Goal: Use online tool/utility

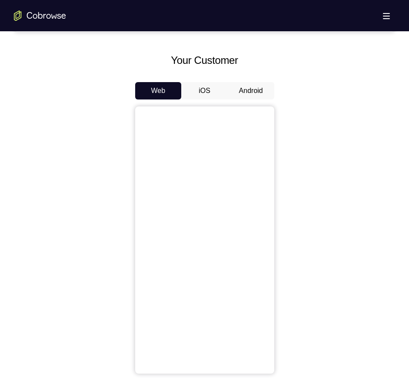
scroll to position [380, 0]
click at [252, 86] on button "Android" at bounding box center [251, 90] width 46 height 17
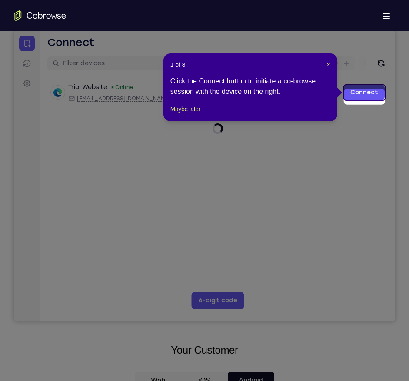
scroll to position [92, 0]
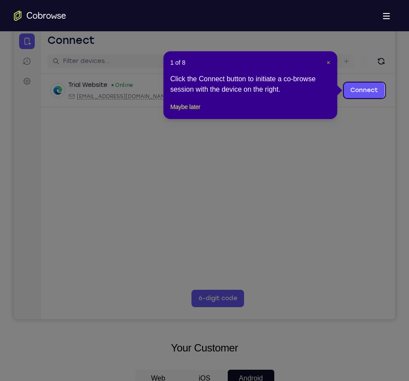
click at [328, 63] on span "×" at bounding box center [327, 62] width 3 height 7
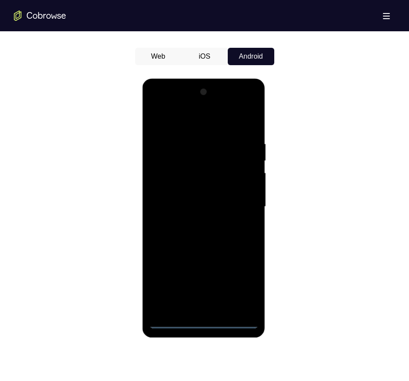
scroll to position [407, 0]
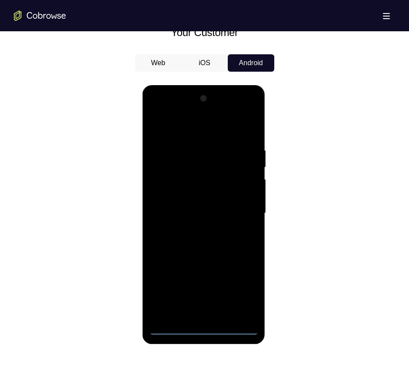
click at [205, 328] on div at bounding box center [203, 213] width 109 height 243
click at [238, 291] on div at bounding box center [203, 213] width 109 height 243
click at [164, 113] on div at bounding box center [203, 213] width 109 height 243
click at [241, 210] on div at bounding box center [203, 213] width 109 height 243
click at [191, 233] on div at bounding box center [203, 213] width 109 height 243
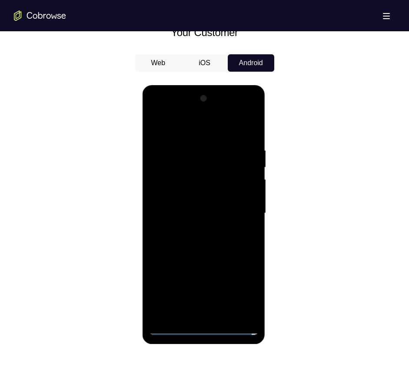
click at [177, 207] on div at bounding box center [203, 213] width 109 height 243
click at [174, 196] on div at bounding box center [203, 213] width 109 height 243
click at [174, 211] on div at bounding box center [203, 213] width 109 height 243
click at [202, 242] on div at bounding box center [203, 213] width 109 height 243
click at [185, 236] on div at bounding box center [203, 213] width 109 height 243
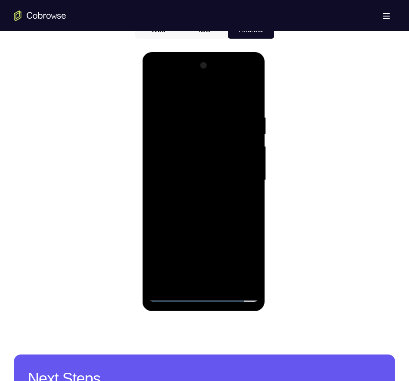
scroll to position [440, 0]
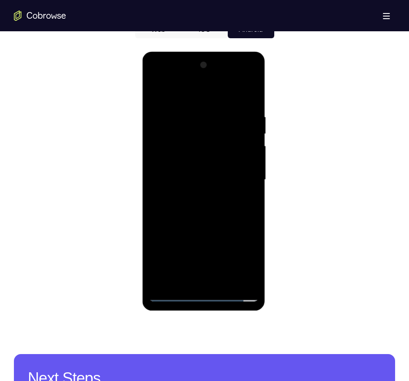
click at [234, 216] on div at bounding box center [203, 179] width 109 height 243
click at [252, 212] on div at bounding box center [203, 179] width 109 height 243
click at [252, 217] on div at bounding box center [203, 179] width 109 height 243
click at [253, 217] on div at bounding box center [203, 179] width 109 height 243
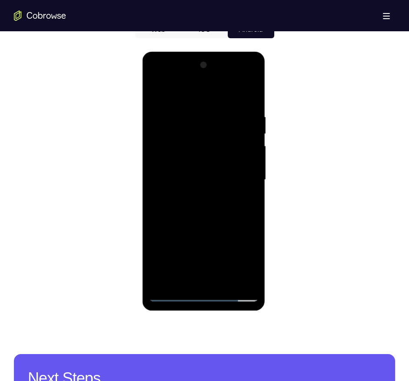
click at [250, 214] on div at bounding box center [203, 179] width 109 height 243
click at [255, 213] on div at bounding box center [203, 179] width 109 height 243
click at [152, 215] on div at bounding box center [203, 179] width 109 height 243
drag, startPoint x: 230, startPoint y: 198, endPoint x: 225, endPoint y: 143, distance: 55.8
click at [225, 143] on div at bounding box center [203, 179] width 109 height 243
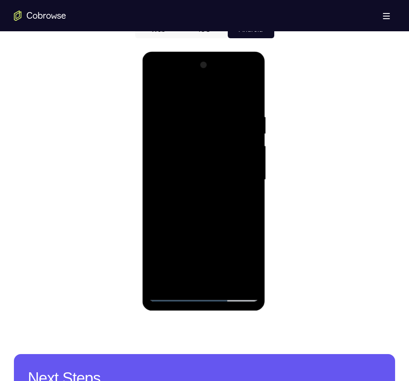
click at [195, 112] on div at bounding box center [203, 179] width 109 height 243
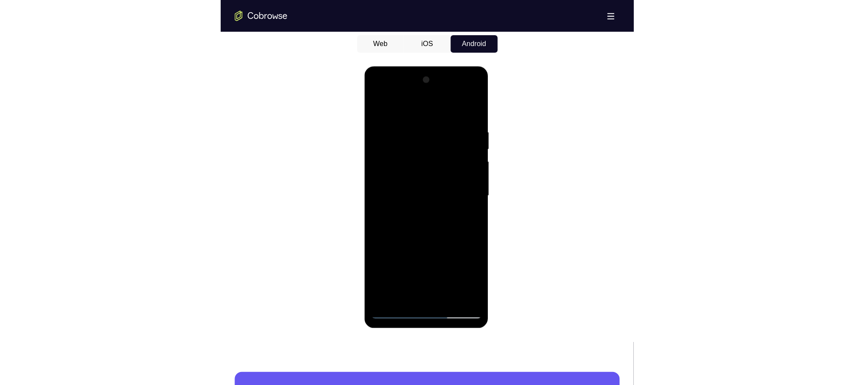
scroll to position [428, 0]
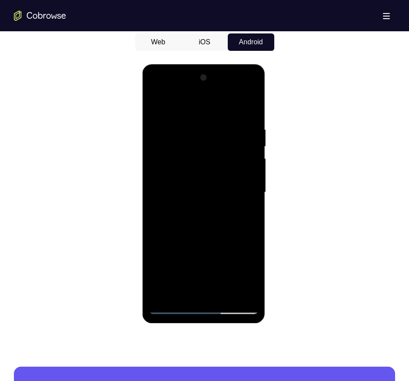
click at [225, 292] on div at bounding box center [203, 192] width 109 height 243
click at [225, 295] on div at bounding box center [203, 192] width 109 height 243
click at [187, 241] on div at bounding box center [203, 192] width 109 height 243
click at [154, 101] on div at bounding box center [203, 192] width 109 height 243
click at [189, 118] on div at bounding box center [203, 192] width 109 height 243
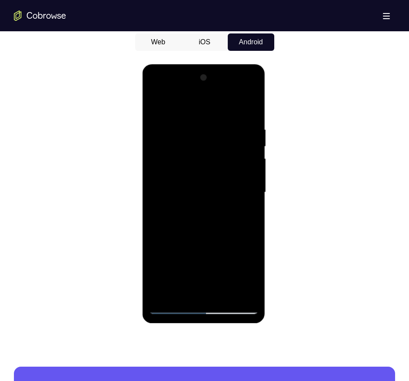
click at [236, 290] on div at bounding box center [203, 192] width 109 height 243
click at [251, 244] on div at bounding box center [203, 192] width 109 height 243
click at [249, 111] on div at bounding box center [203, 192] width 109 height 243
click at [198, 210] on div at bounding box center [203, 192] width 109 height 243
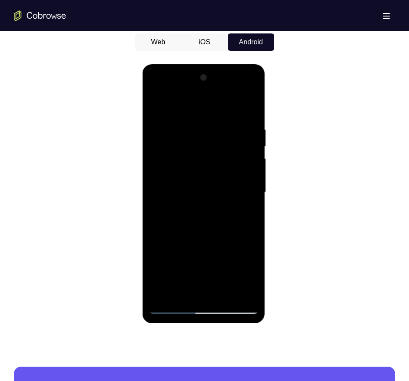
drag, startPoint x: 199, startPoint y: 231, endPoint x: 198, endPoint y: 155, distance: 75.2
click at [198, 155] on div at bounding box center [203, 192] width 109 height 243
click at [156, 248] on div at bounding box center [203, 192] width 109 height 243
click at [254, 103] on div at bounding box center [203, 192] width 109 height 243
click at [243, 296] on div at bounding box center [203, 192] width 109 height 243
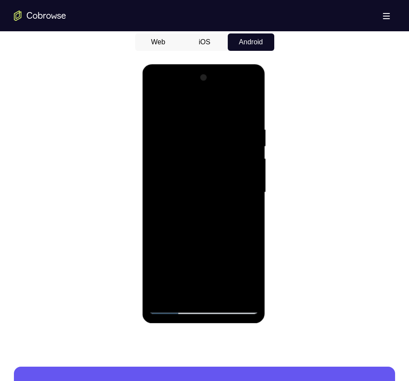
drag, startPoint x: 214, startPoint y: 247, endPoint x: 216, endPoint y: 158, distance: 89.1
click at [216, 158] on div at bounding box center [203, 192] width 109 height 243
click at [161, 293] on div at bounding box center [203, 192] width 109 height 243
click at [216, 129] on div at bounding box center [203, 192] width 109 height 243
click at [248, 111] on div at bounding box center [203, 192] width 109 height 243
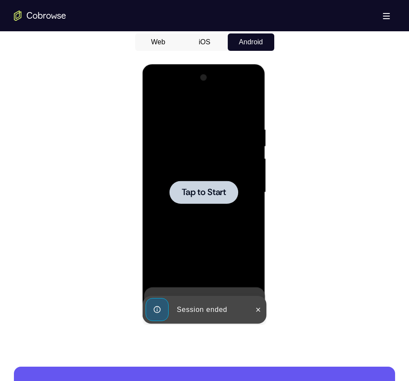
click at [204, 195] on span "Tap to Start" at bounding box center [204, 192] width 44 height 9
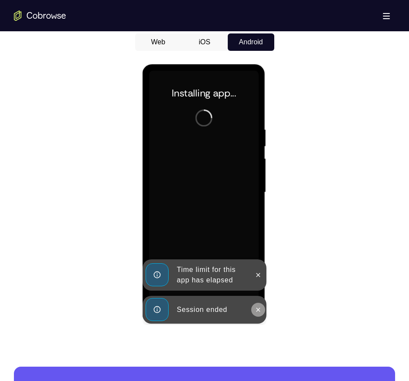
click at [257, 312] on icon at bounding box center [257, 309] width 7 height 7
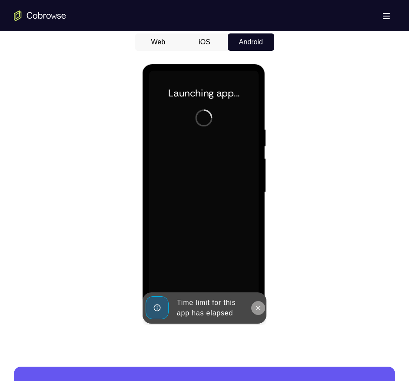
click at [257, 308] on icon at bounding box center [258, 308] width 4 height 4
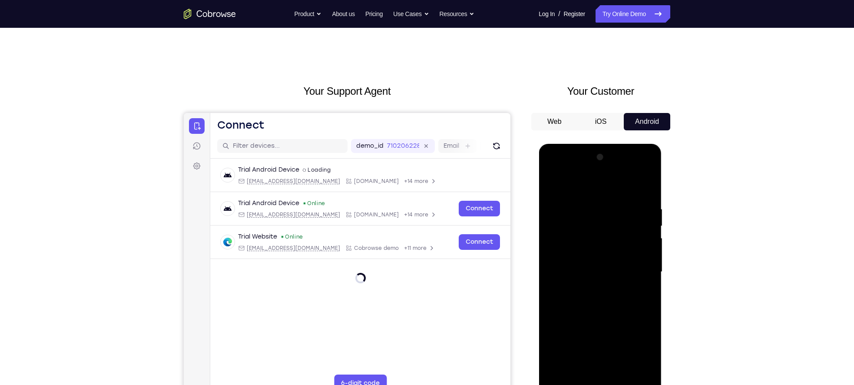
scroll to position [96, 0]
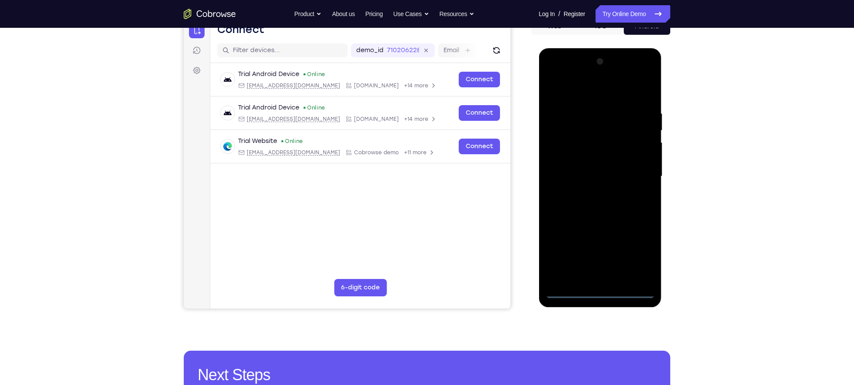
click at [408, 289] on div at bounding box center [599, 176] width 109 height 243
click at [408, 256] on div at bounding box center [599, 176] width 109 height 243
click at [408, 73] on div at bounding box center [599, 176] width 109 height 243
click at [408, 170] on div at bounding box center [599, 176] width 109 height 243
click at [408, 194] on div at bounding box center [599, 176] width 109 height 243
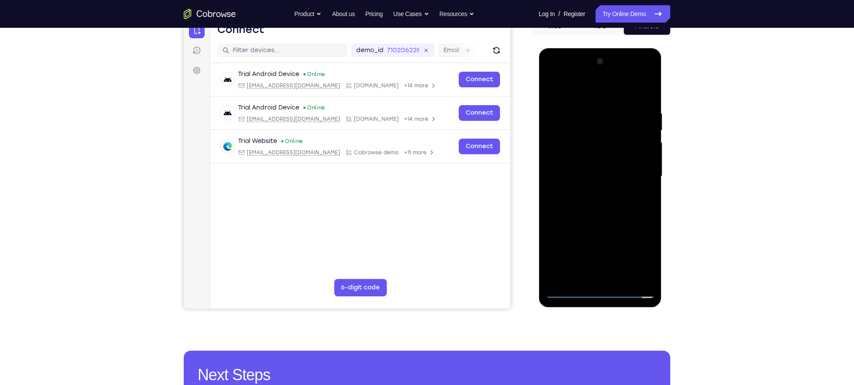
click at [408, 166] on div at bounding box center [599, 176] width 109 height 243
click at [408, 159] on div at bounding box center [599, 176] width 109 height 243
click at [408, 178] on div at bounding box center [599, 176] width 109 height 243
click at [408, 216] on div at bounding box center [599, 176] width 109 height 243
click at [408, 203] on div at bounding box center [599, 176] width 109 height 243
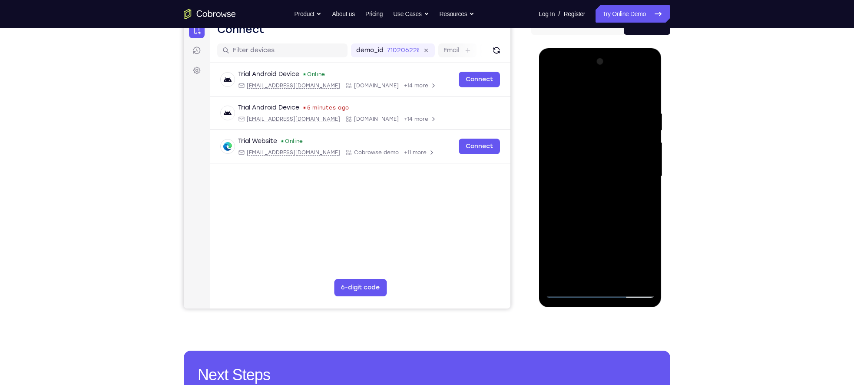
click at [408, 196] on div at bounding box center [599, 176] width 109 height 243
click at [408, 277] on div at bounding box center [599, 176] width 109 height 243
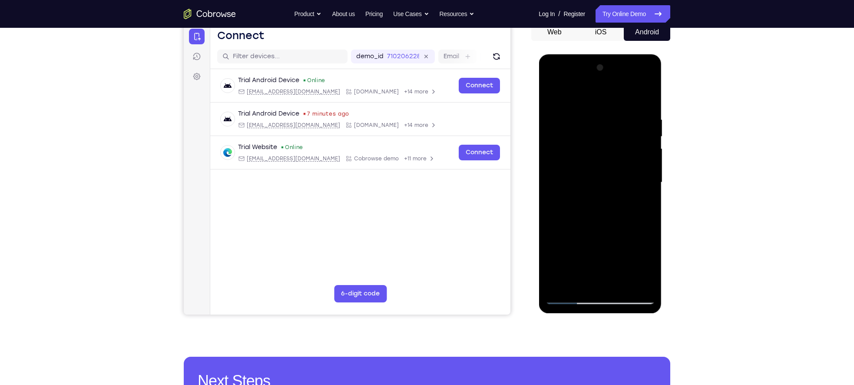
scroll to position [0, 0]
